Goal: Task Accomplishment & Management: Manage account settings

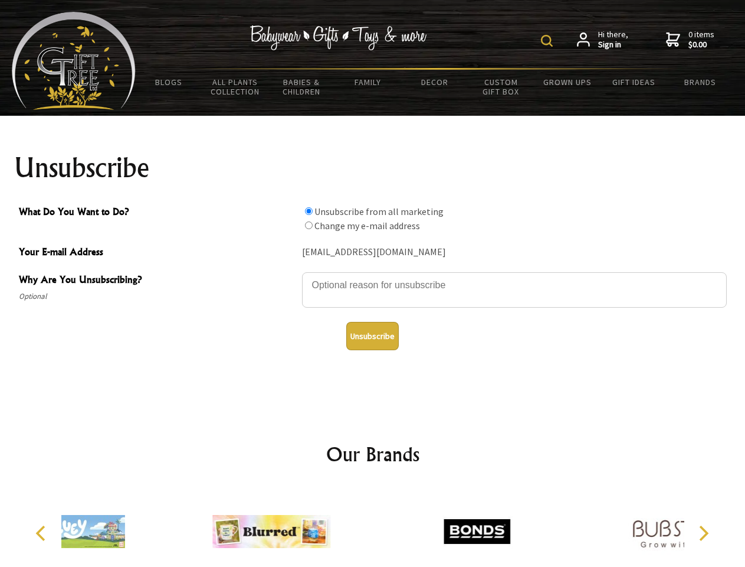
click at [549, 41] on img at bounding box center [547, 41] width 12 height 12
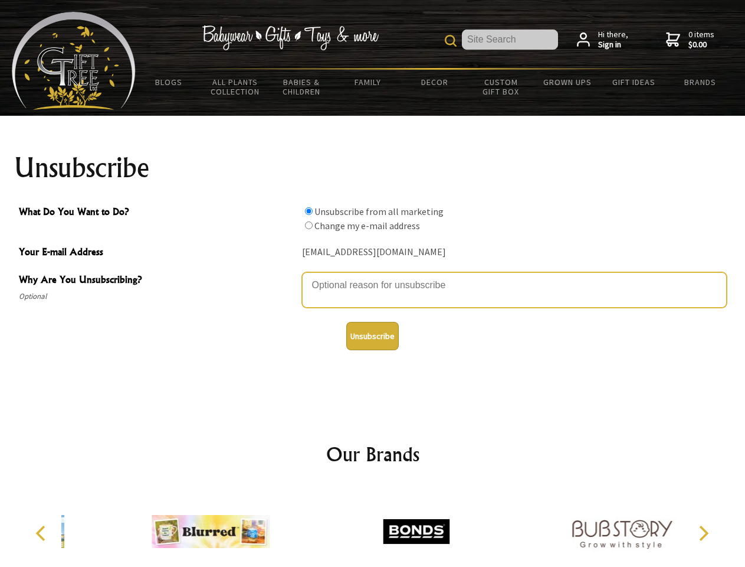
click at [373, 276] on textarea "Why Are You Unsubscribing?" at bounding box center [514, 289] width 425 height 35
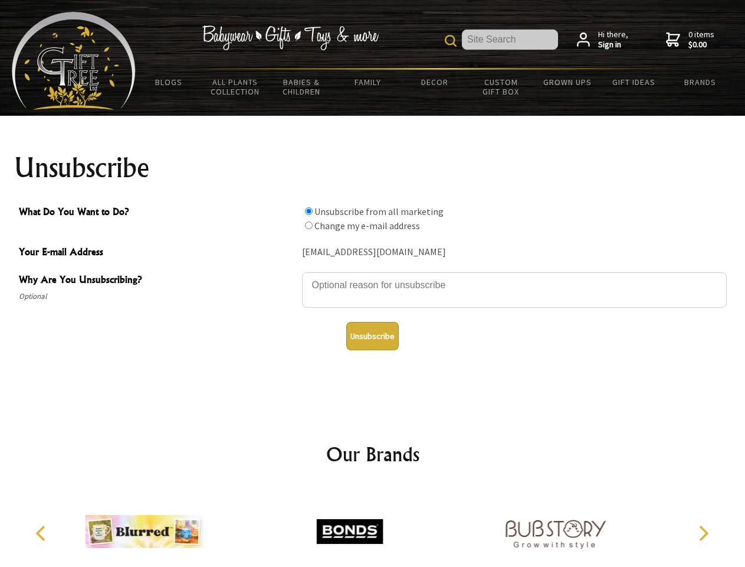
click at [309, 211] on input "What Do You Want to Do?" at bounding box center [309, 211] width 8 height 8
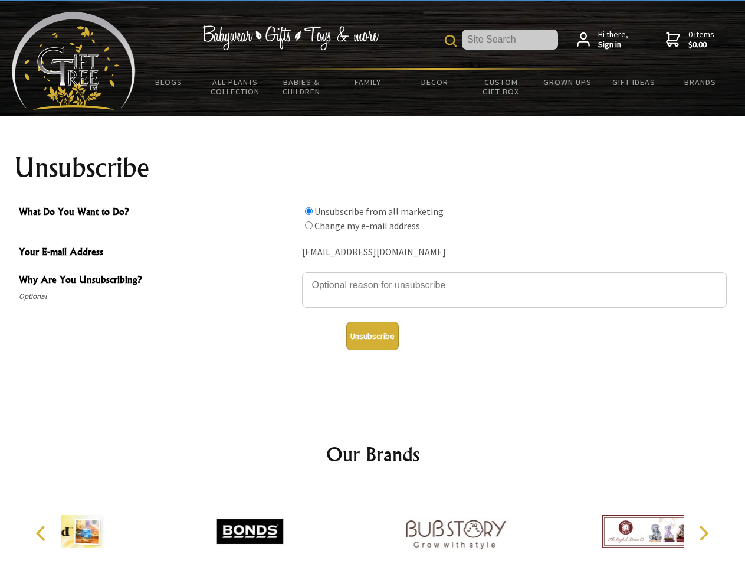
click at [309, 225] on input "What Do You Want to Do?" at bounding box center [309, 225] width 8 height 8
radio input "true"
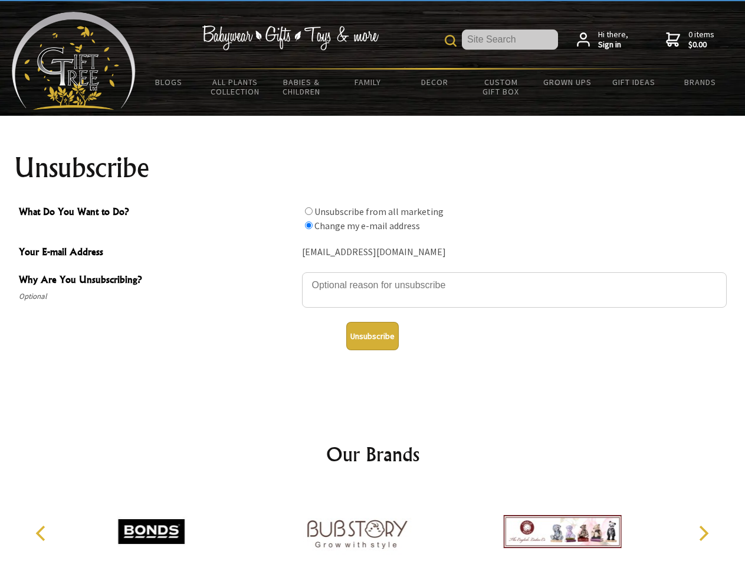
click at [372, 336] on button "Unsubscribe" at bounding box center [372, 336] width 53 height 28
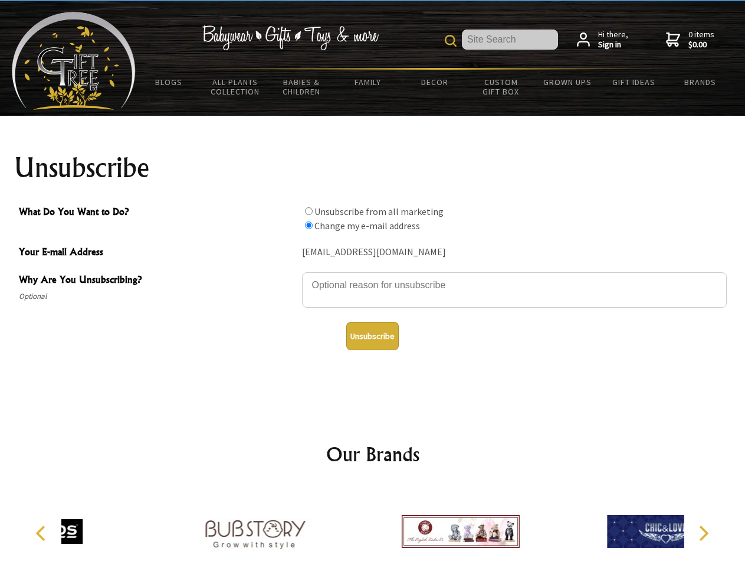
click at [42, 533] on icon "Previous" at bounding box center [41, 532] width 15 height 15
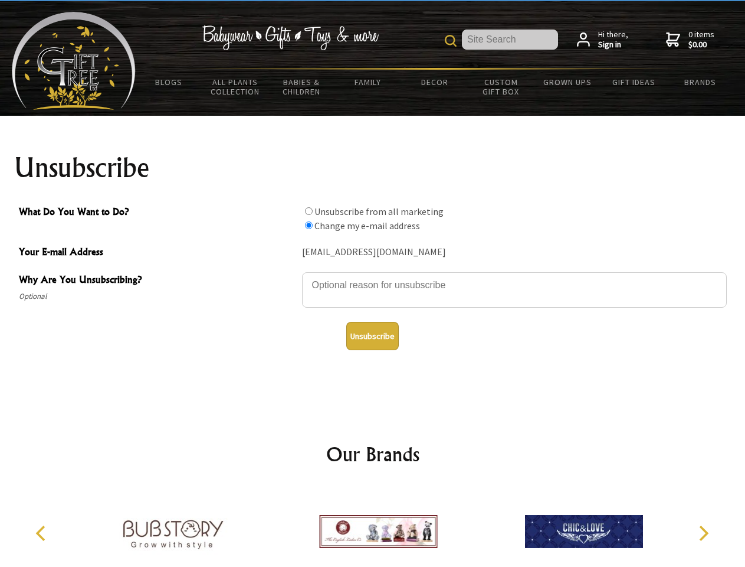
click at [703, 533] on icon "Next" at bounding box center [702, 532] width 15 height 15
